Goal: Find specific page/section: Find specific page/section

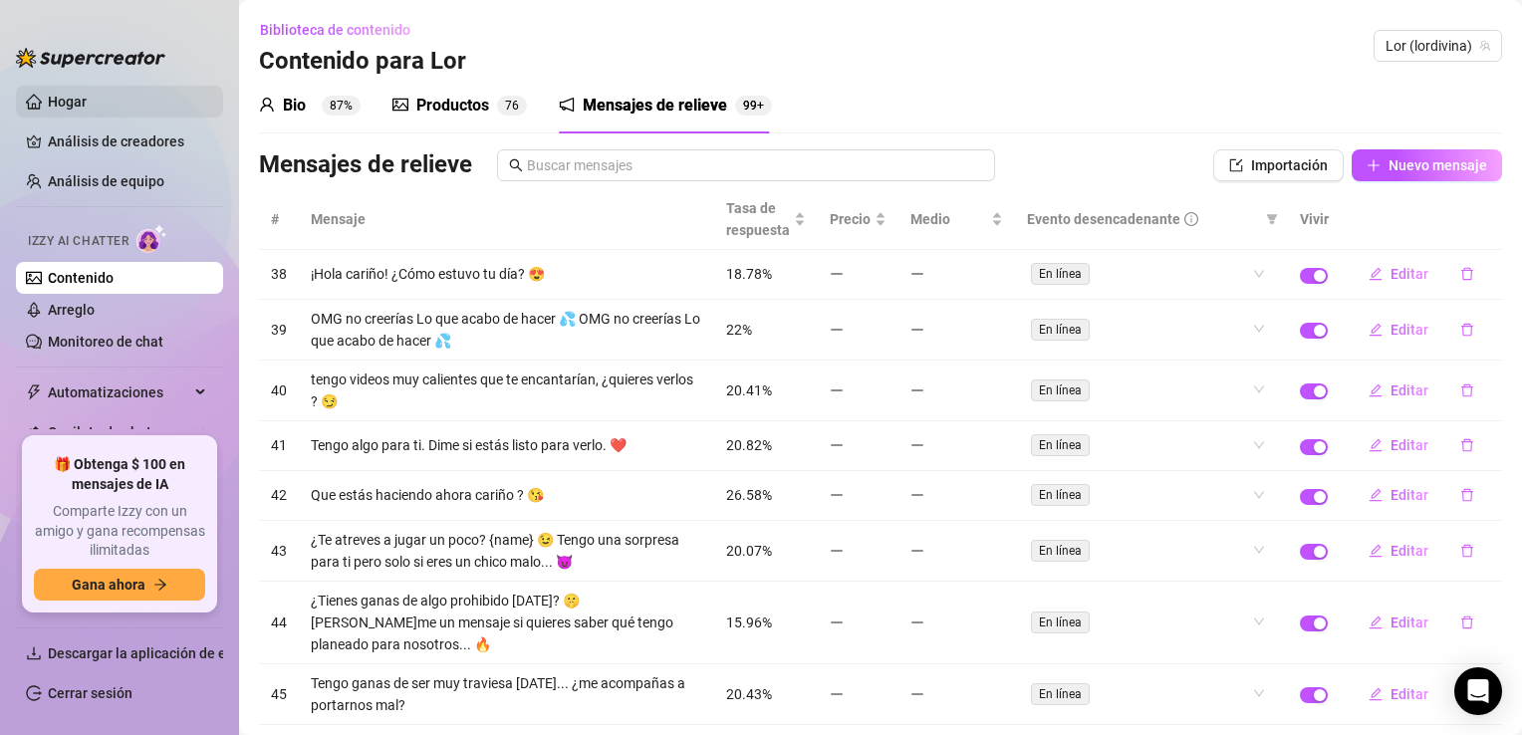
click at [87, 95] on link "Hogar" at bounding box center [67, 102] width 39 height 16
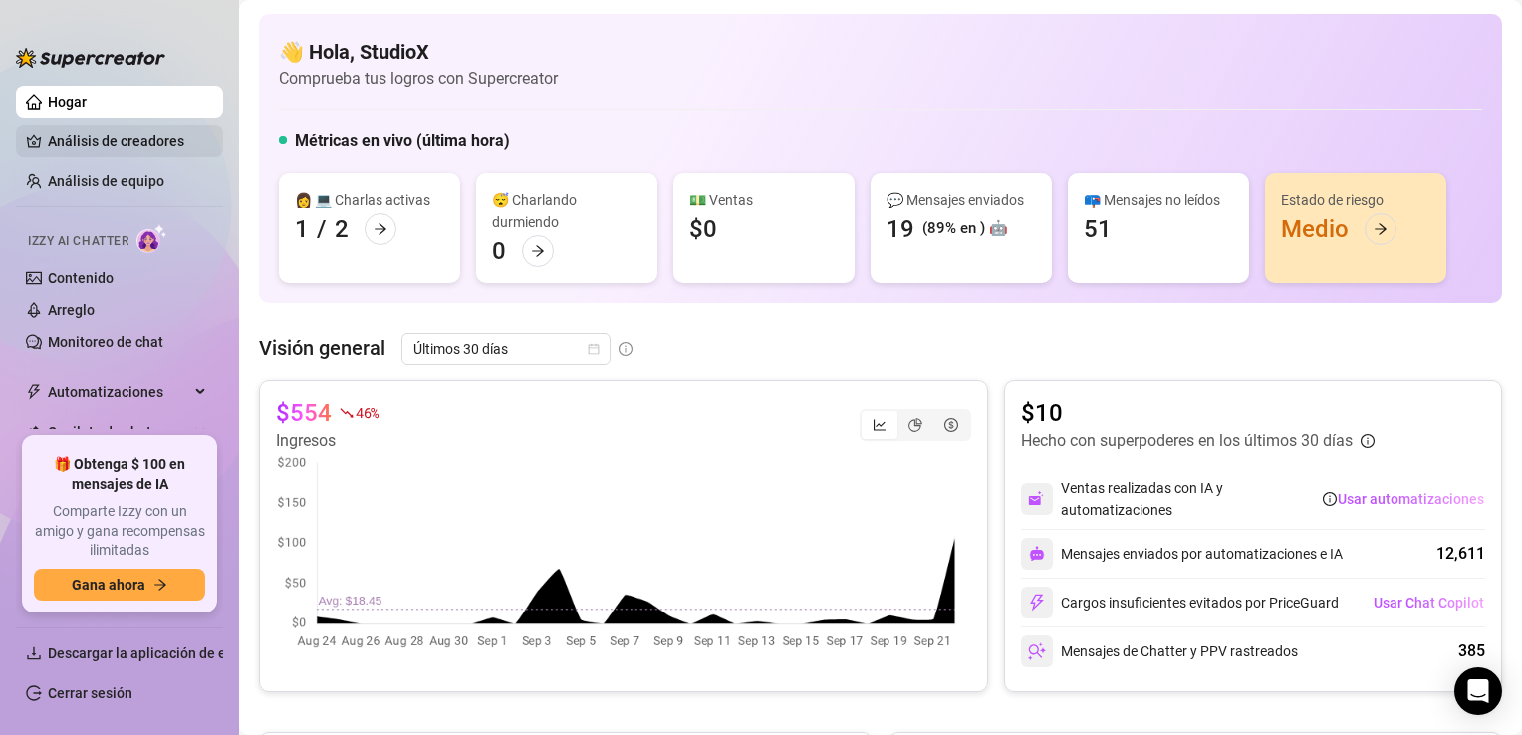
click at [76, 143] on link "Análisis de creadores" at bounding box center [127, 142] width 159 height 32
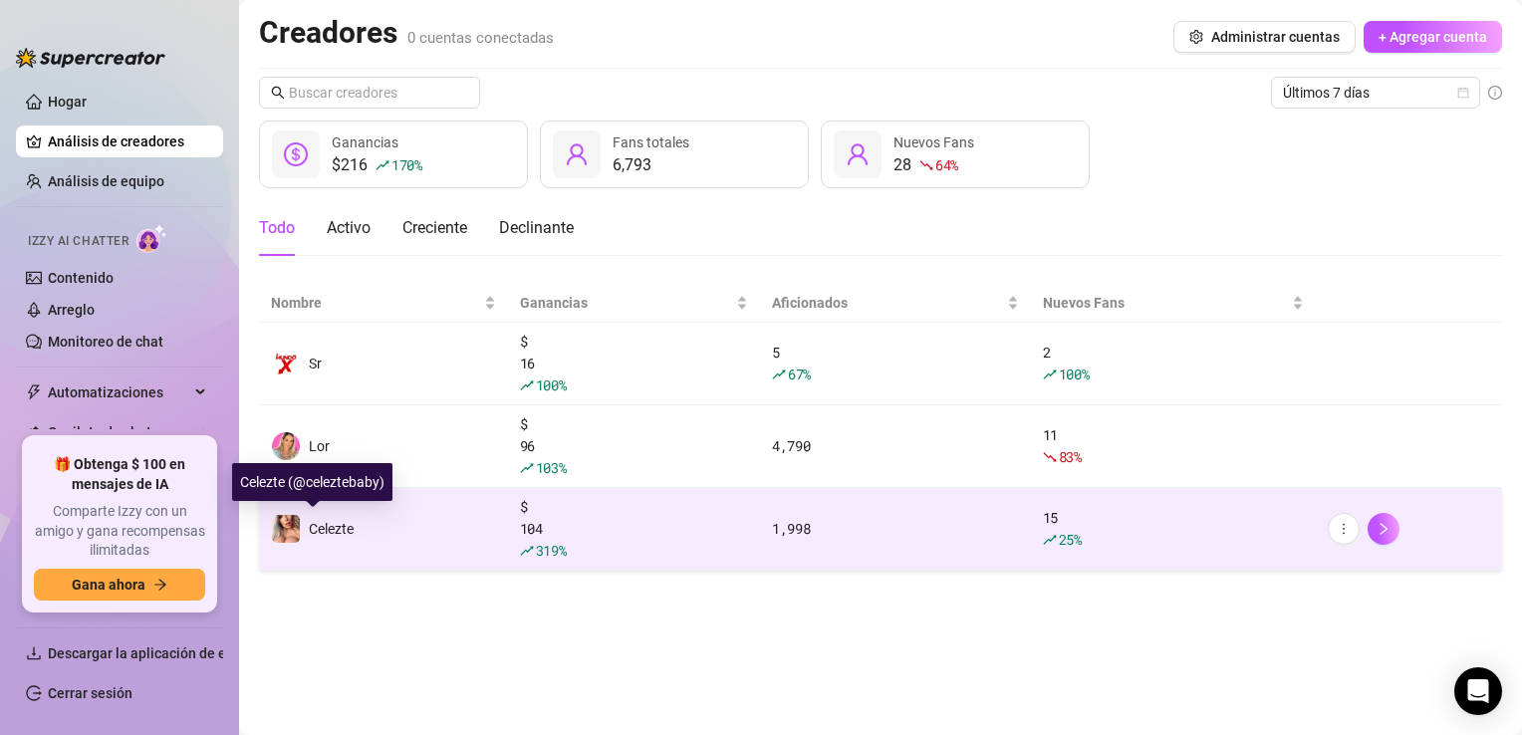
click at [334, 522] on span "Celezte" at bounding box center [331, 529] width 45 height 16
